Goal: Task Accomplishment & Management: Manage account settings

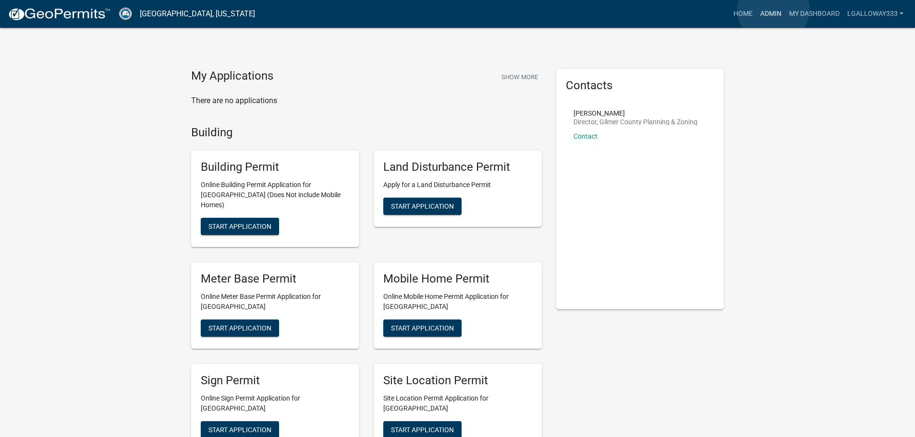
click at [773, 9] on link "Admin" at bounding box center [770, 14] width 29 height 18
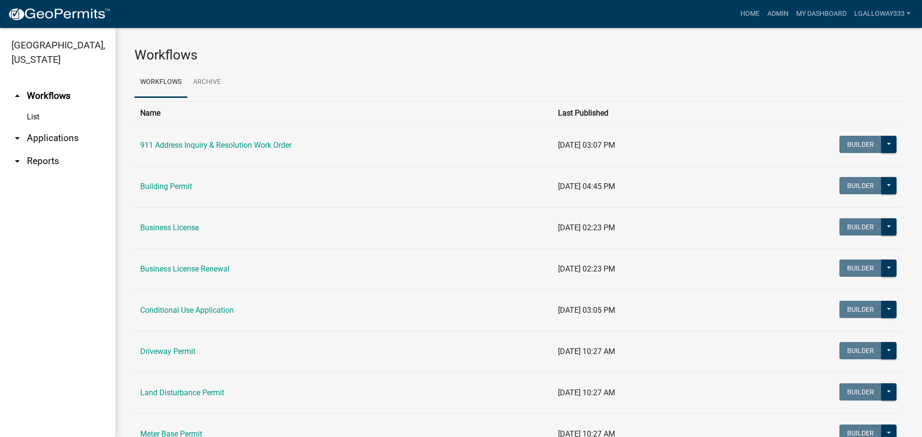
click at [57, 136] on link "arrow_drop_down Applications" at bounding box center [57, 138] width 115 height 23
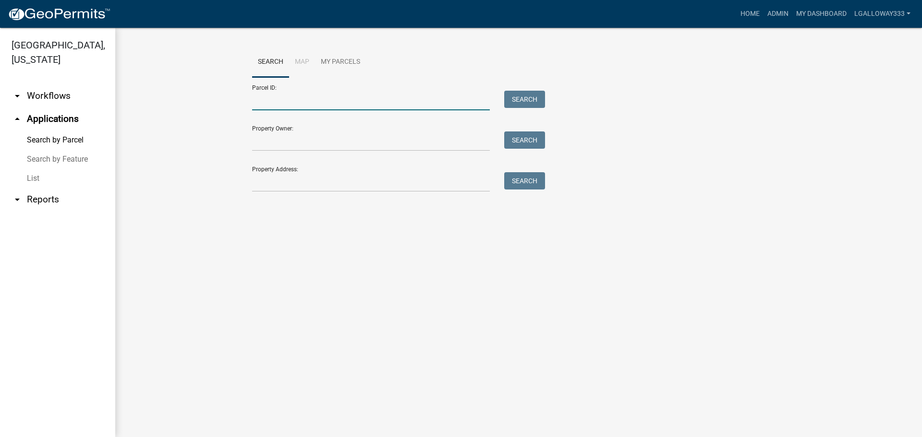
click at [312, 104] on input "Parcel ID:" at bounding box center [371, 101] width 238 height 20
type input "3036k-054"
click at [516, 105] on button "Search" at bounding box center [524, 99] width 41 height 17
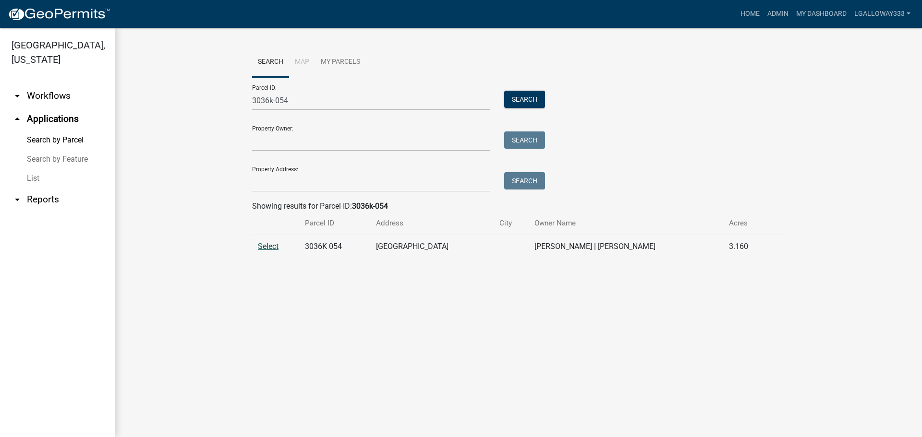
click at [261, 246] on span "Select" at bounding box center [268, 246] width 21 height 9
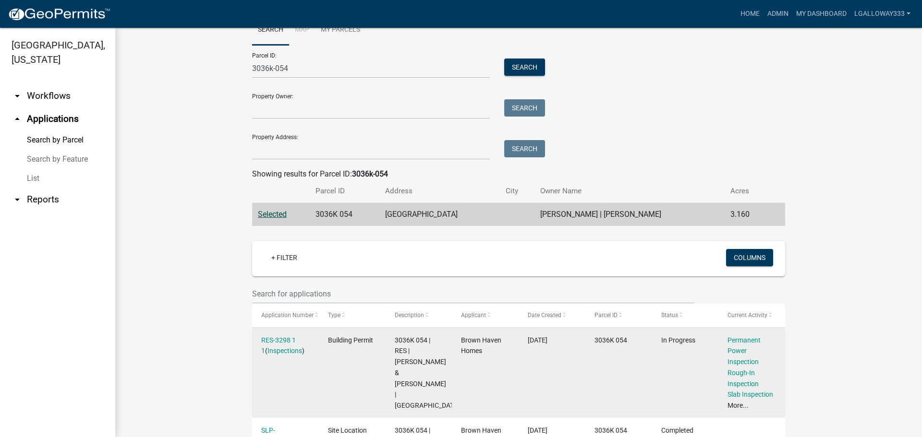
scroll to position [48, 0]
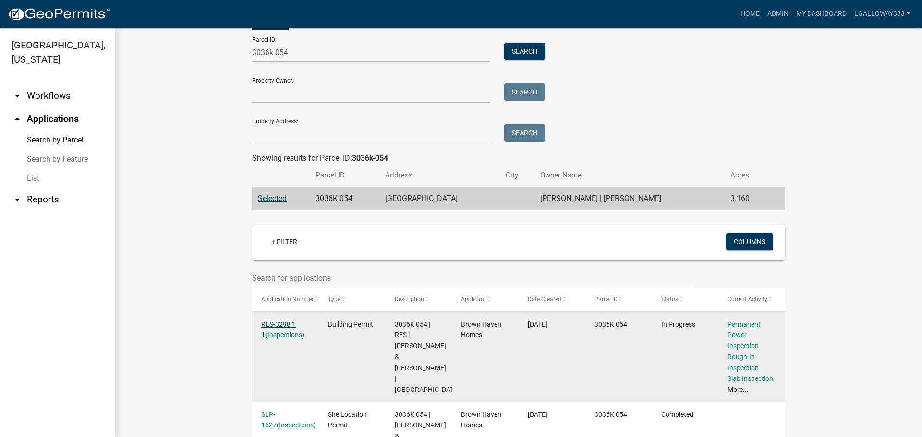
click at [281, 321] on link "RES-3298 1 1" at bounding box center [278, 330] width 35 height 19
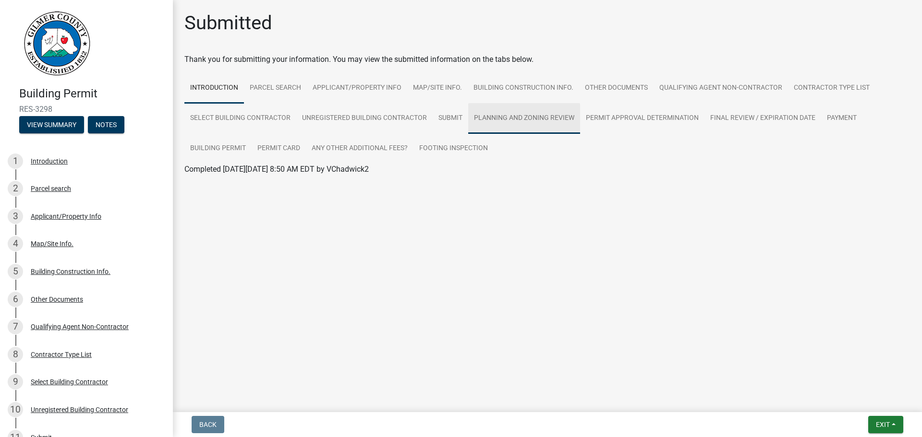
click at [533, 115] on link "Planning and Zoning Review" at bounding box center [524, 118] width 112 height 31
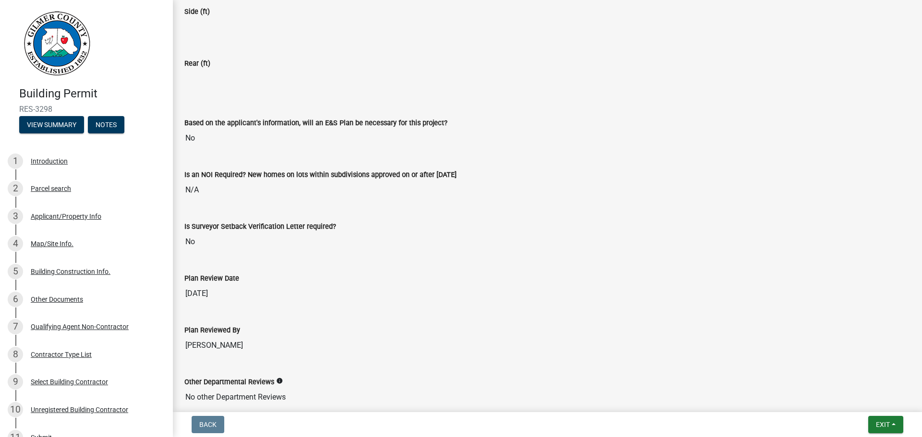
scroll to position [2036, 0]
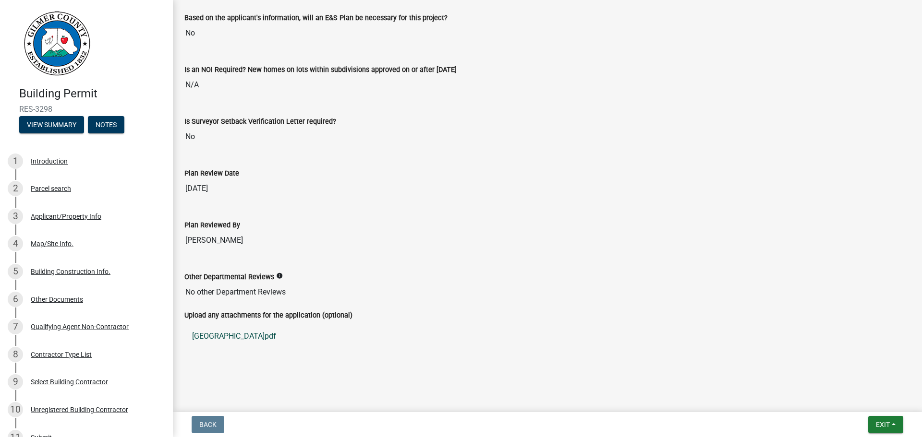
click at [272, 332] on link "[GEOGRAPHIC_DATA]pdf" at bounding box center [547, 336] width 726 height 23
